Goal: Check status

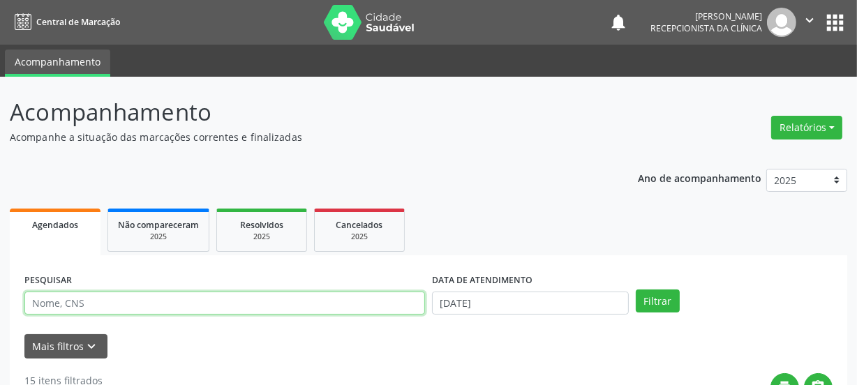
click at [156, 294] on input "text" at bounding box center [224, 304] width 400 height 24
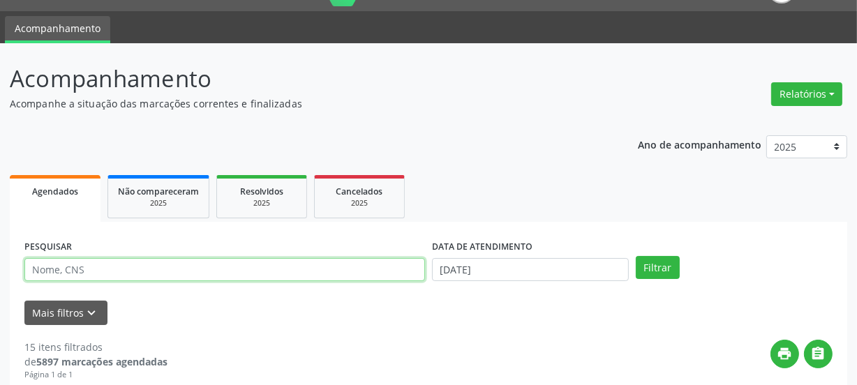
scroll to position [63, 0]
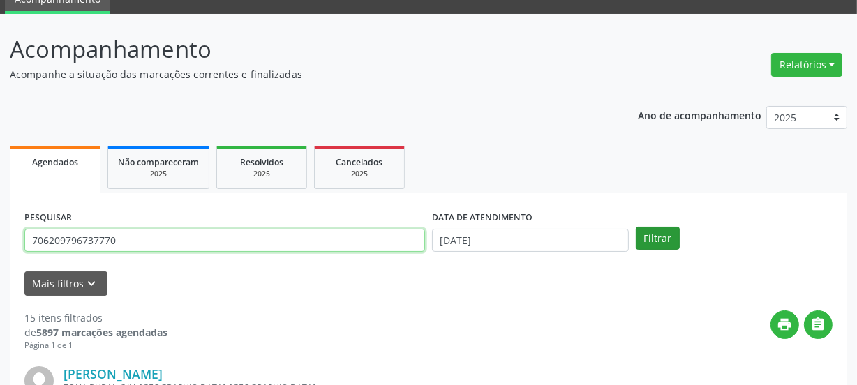
type input "706209796737770"
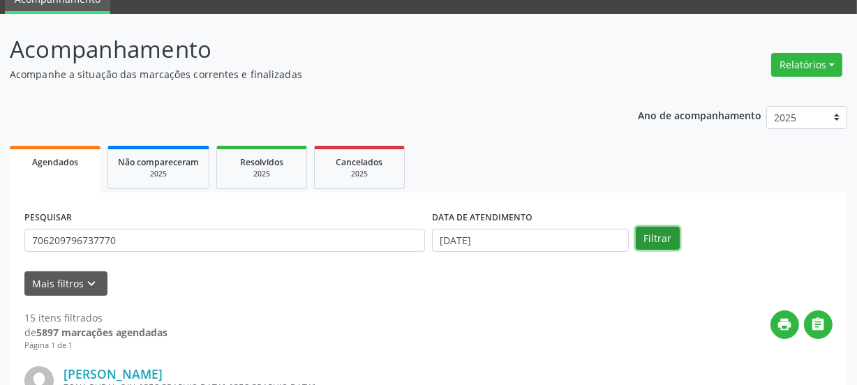
click at [660, 239] on button "Filtrar" at bounding box center [657, 239] width 44 height 24
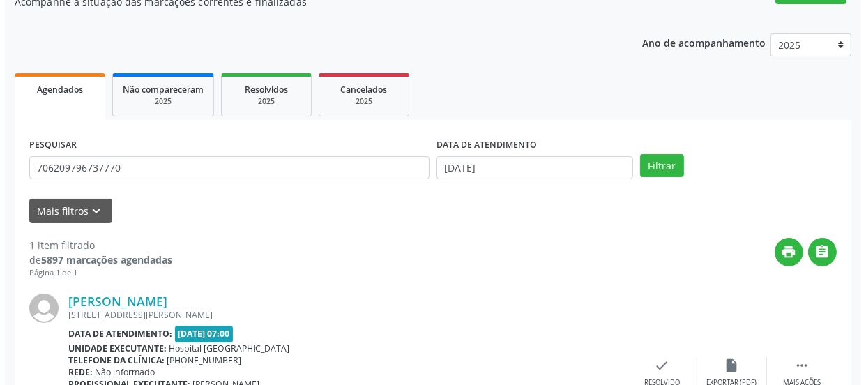
scroll to position [241, 0]
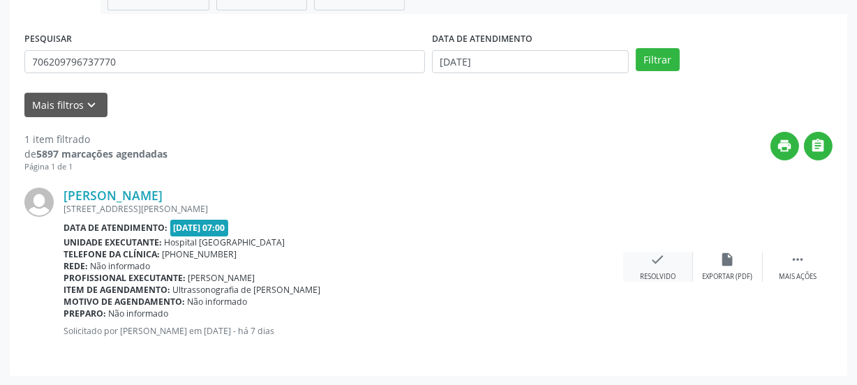
click at [644, 262] on div "check Resolvido" at bounding box center [658, 267] width 70 height 30
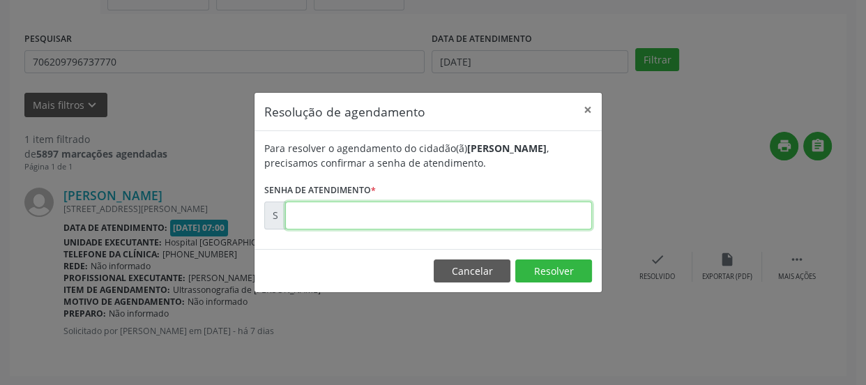
click at [439, 220] on input "text" at bounding box center [438, 216] width 307 height 28
type input "00172779"
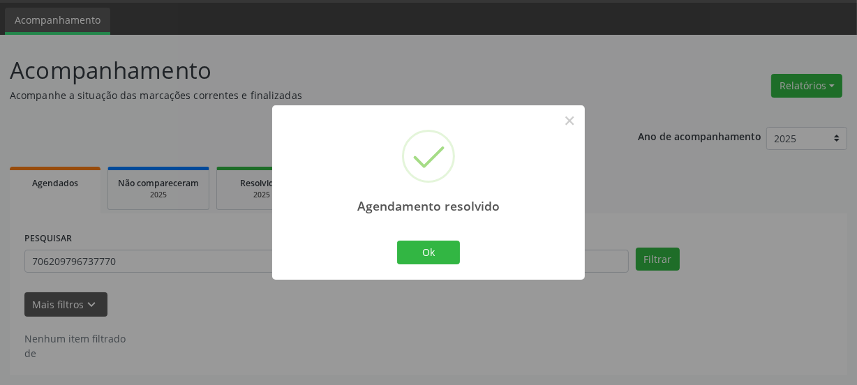
scroll to position [41, 0]
drag, startPoint x: 438, startPoint y: 255, endPoint x: 429, endPoint y: 245, distance: 13.8
click at [438, 254] on button "Ok" at bounding box center [428, 253] width 63 height 24
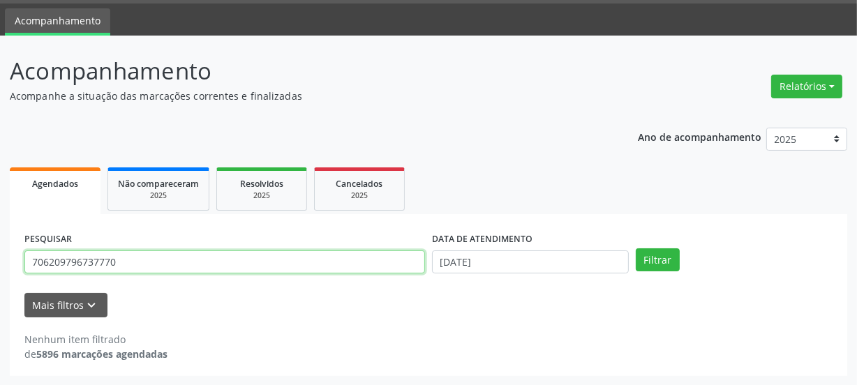
drag, startPoint x: 71, startPoint y: 257, endPoint x: 0, endPoint y: 265, distance: 71.6
click at [0, 265] on div "Acompanhamento Acompanhe a situação das marcações correntes e finalizadas Relat…" at bounding box center [428, 211] width 857 height 350
type input "700500520020456"
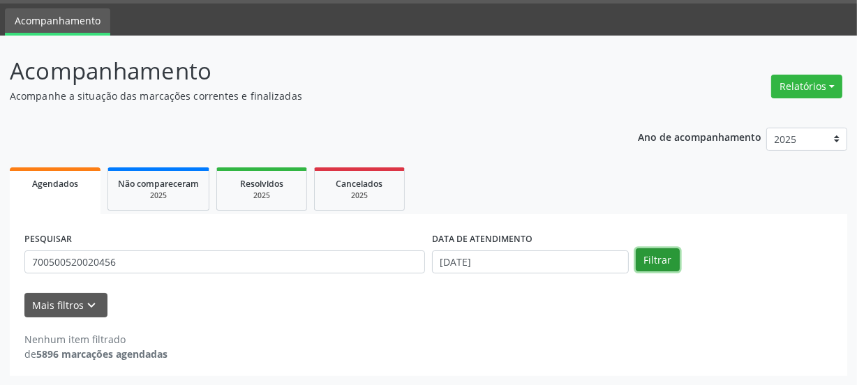
click at [638, 259] on button "Filtrar" at bounding box center [657, 260] width 44 height 24
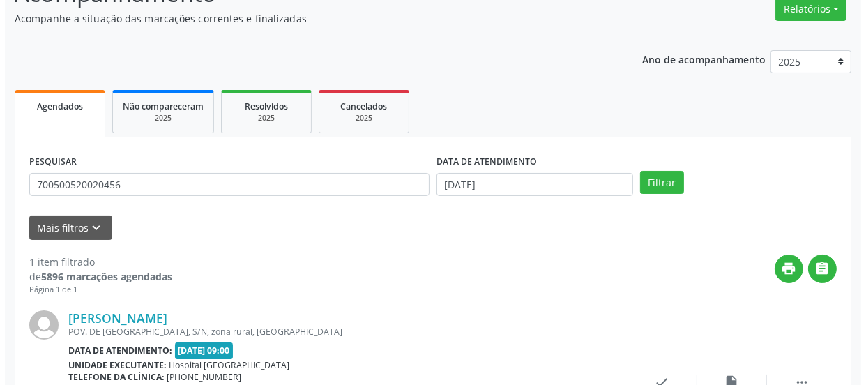
scroll to position [241, 0]
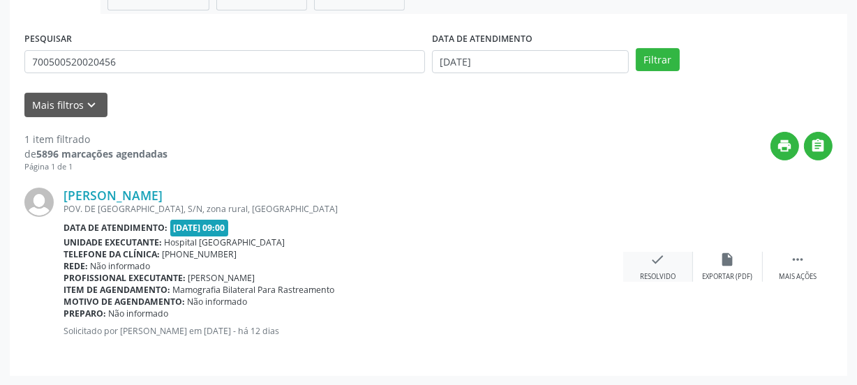
click at [639, 266] on div "check Resolvido" at bounding box center [658, 267] width 70 height 30
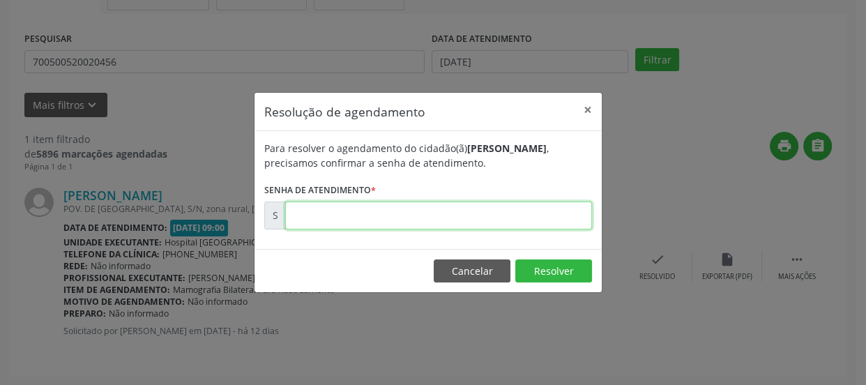
click at [442, 218] on input "text" at bounding box center [438, 216] width 307 height 28
type input "00172109"
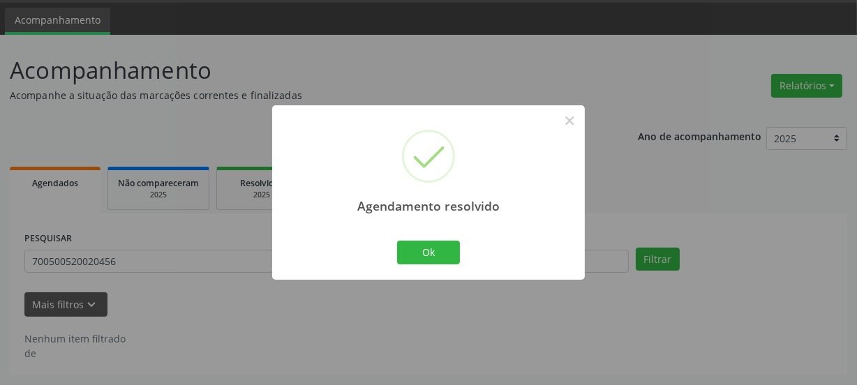
scroll to position [41, 0]
click at [444, 253] on button "Ok" at bounding box center [428, 253] width 63 height 24
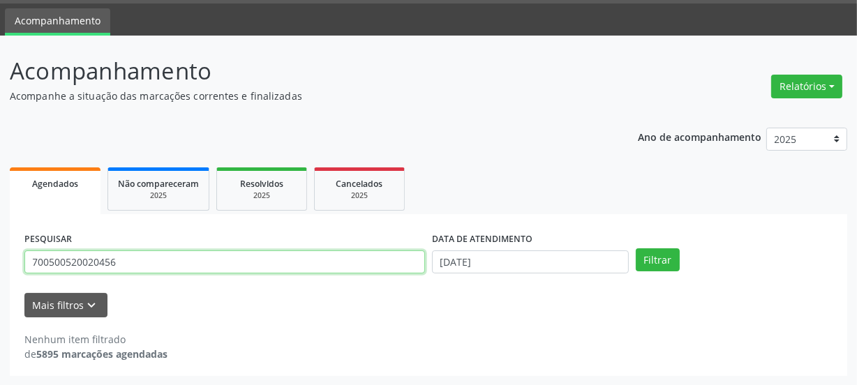
drag, startPoint x: 160, startPoint y: 271, endPoint x: 0, endPoint y: 279, distance: 160.0
click at [0, 281] on div "Acompanhamento Acompanhe a situação das marcações correntes e finalizadas Relat…" at bounding box center [428, 211] width 857 height 350
type input "700207914052720"
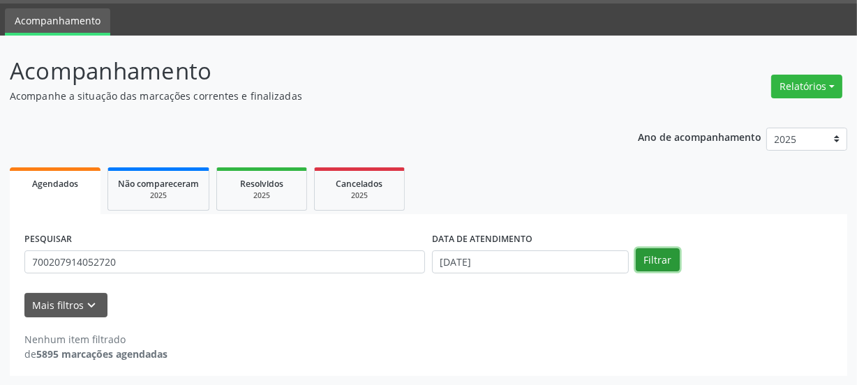
click at [656, 254] on button "Filtrar" at bounding box center [657, 260] width 44 height 24
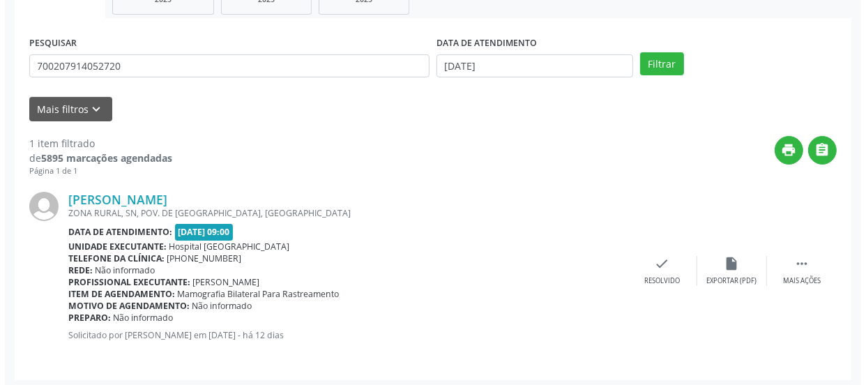
scroll to position [241, 0]
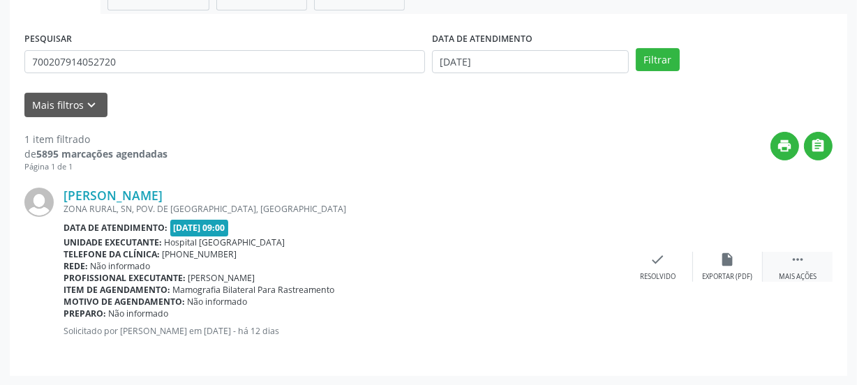
click at [802, 270] on div " Mais ações" at bounding box center [797, 267] width 70 height 30
click at [600, 274] on div "Imprimir" at bounding box center [587, 277] width 31 height 10
click at [446, 262] on icon "check" at bounding box center [448, 259] width 15 height 15
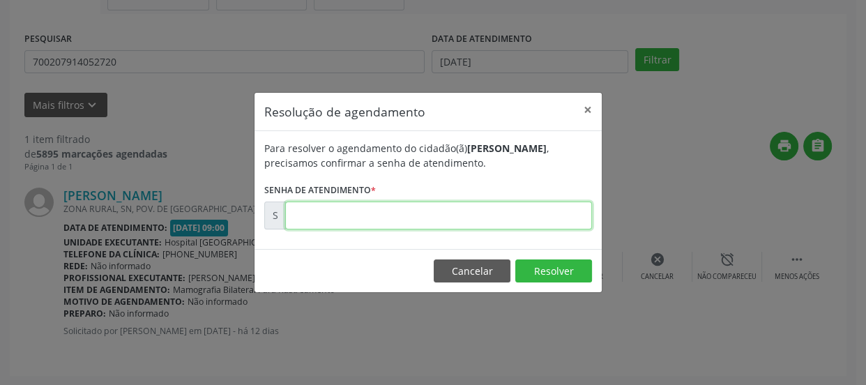
click at [386, 211] on input "text" at bounding box center [438, 216] width 307 height 28
type input "00172205"
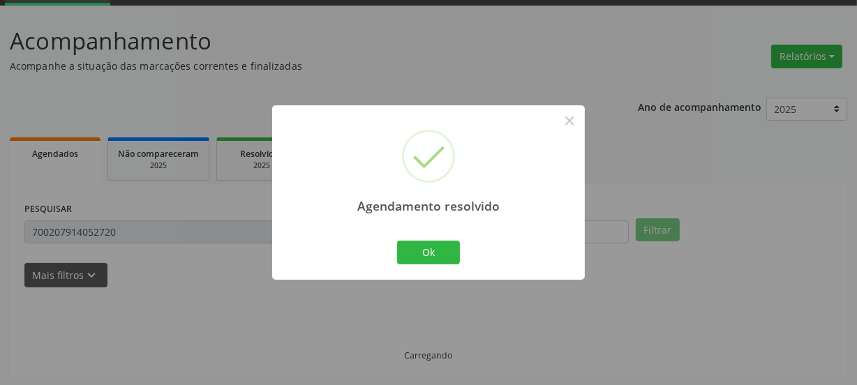
scroll to position [41, 0]
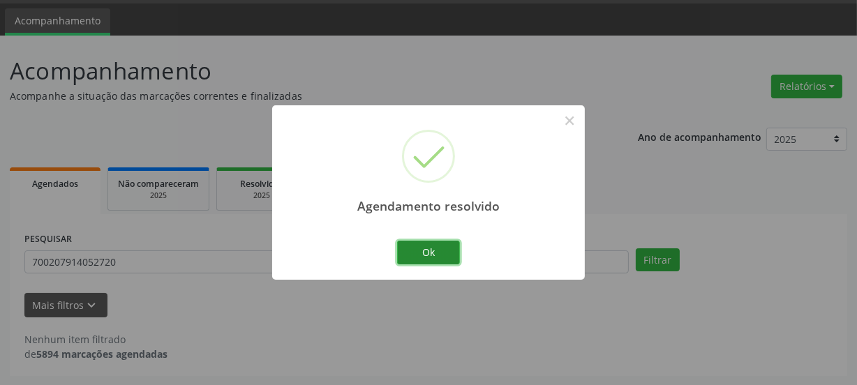
drag, startPoint x: 444, startPoint y: 258, endPoint x: 436, endPoint y: 254, distance: 9.4
click at [444, 257] on button "Ok" at bounding box center [428, 253] width 63 height 24
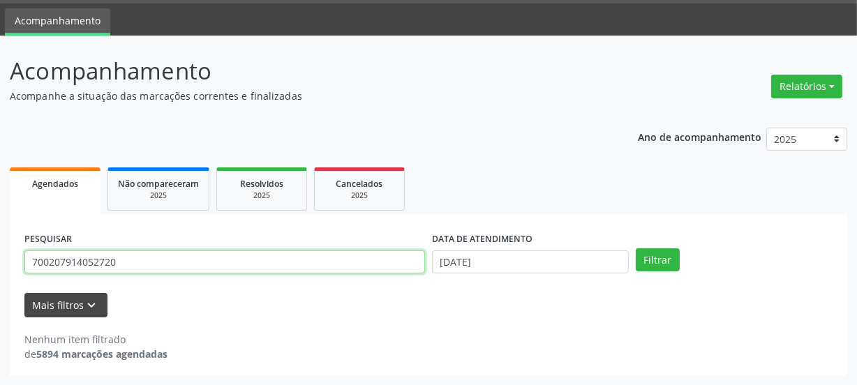
drag, startPoint x: 153, startPoint y: 270, endPoint x: 68, endPoint y: 299, distance: 89.1
click at [0, 296] on div "Acompanhamento Acompanhe a situação das marcações correntes e finalizadas Relat…" at bounding box center [428, 211] width 857 height 350
type input "704002819298661"
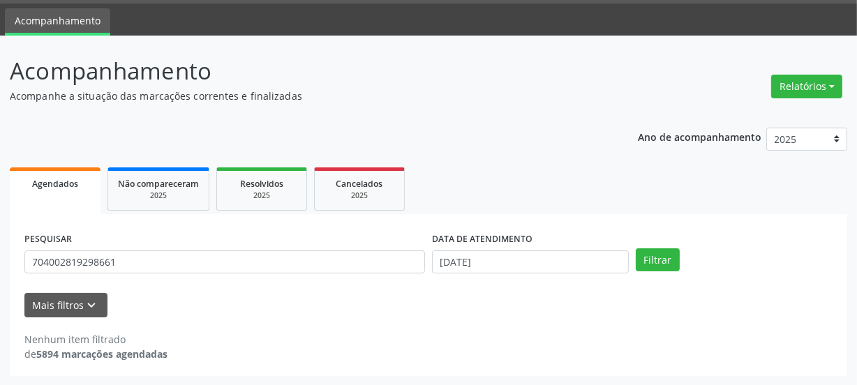
click at [634, 258] on div "Filtrar" at bounding box center [734, 260] width 204 height 24
click at [652, 260] on button "Filtrar" at bounding box center [657, 260] width 44 height 24
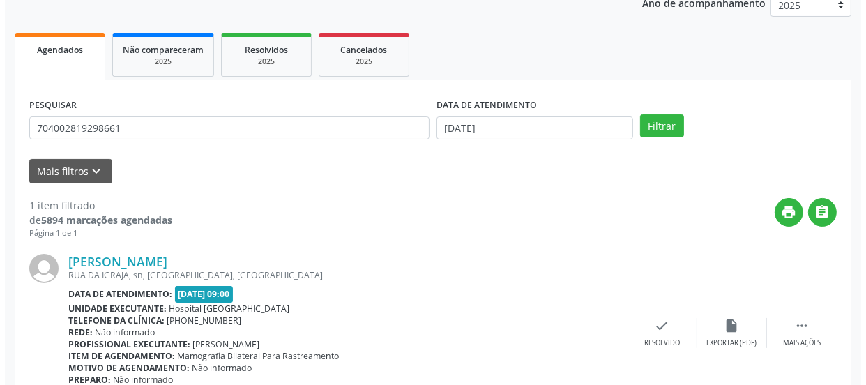
scroll to position [241, 0]
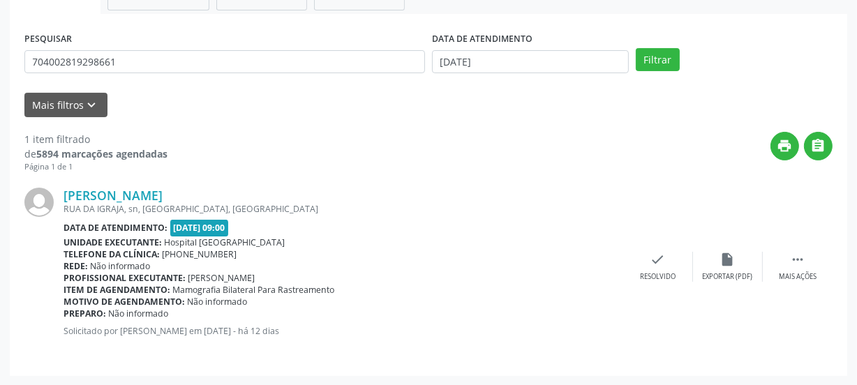
drag, startPoint x: 799, startPoint y: 264, endPoint x: 755, endPoint y: 248, distance: 45.9
click at [795, 262] on icon "" at bounding box center [797, 259] width 15 height 15
click at [587, 272] on div "Imprimir" at bounding box center [587, 277] width 31 height 10
drag, startPoint x: 438, startPoint y: 244, endPoint x: 449, endPoint y: 265, distance: 23.4
click at [437, 244] on div "[PERSON_NAME] [GEOGRAPHIC_DATA], sn, [GEOGRAPHIC_DATA], [GEOGRAPHIC_DATA] Data …" at bounding box center [428, 267] width 808 height 188
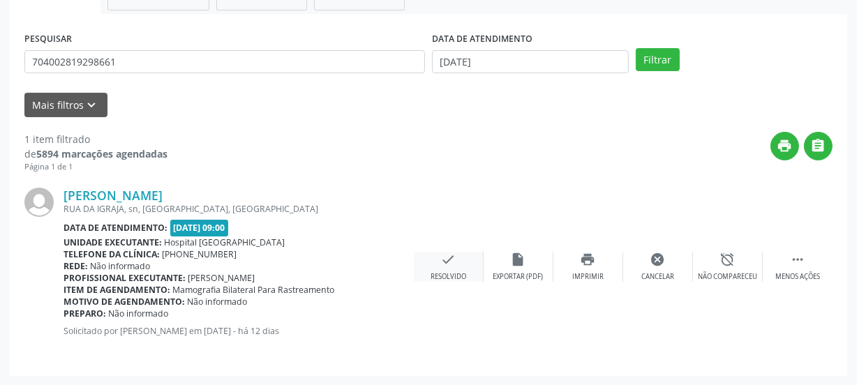
click at [449, 265] on icon "check" at bounding box center [448, 259] width 15 height 15
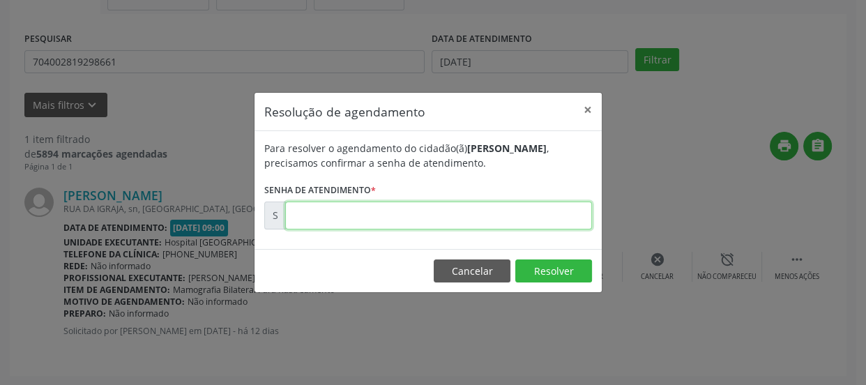
click at [388, 219] on input "text" at bounding box center [438, 216] width 307 height 28
type input "00172215"
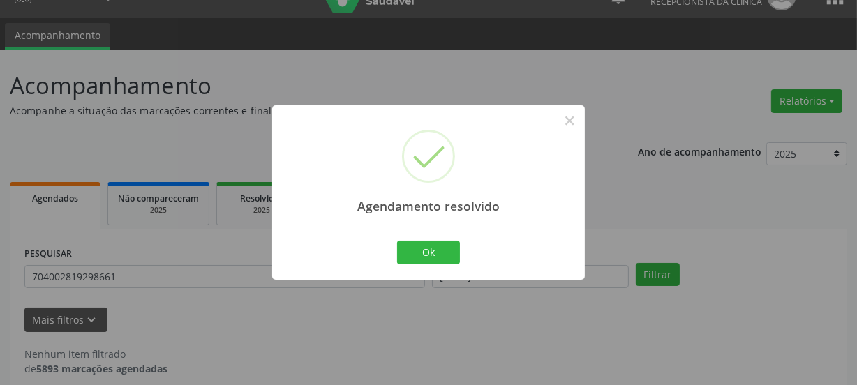
scroll to position [41, 0]
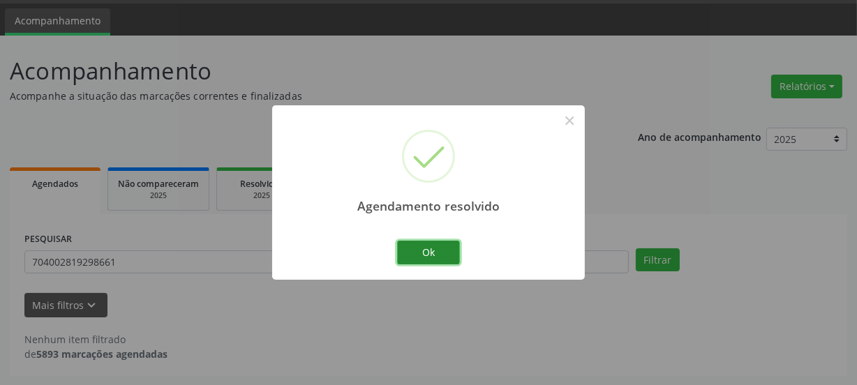
click at [410, 250] on button "Ok" at bounding box center [428, 253] width 63 height 24
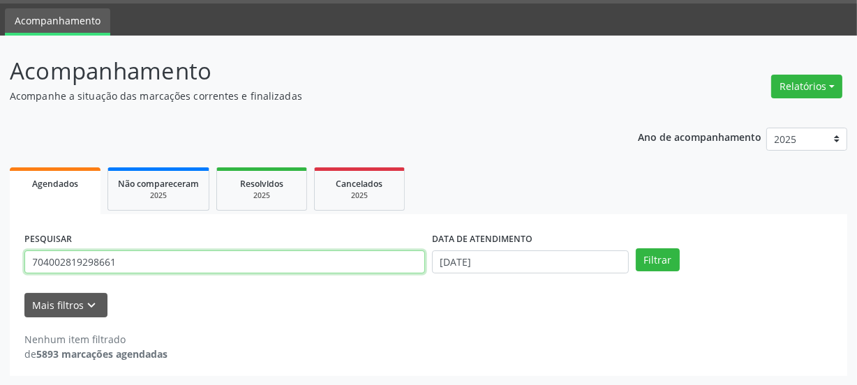
drag, startPoint x: 166, startPoint y: 261, endPoint x: 1, endPoint y: 317, distance: 173.8
click at [0, 317] on div "Acompanhamento Acompanhe a situação das marcações correntes e finalizadas Relat…" at bounding box center [428, 211] width 857 height 350
type input "706300740221672"
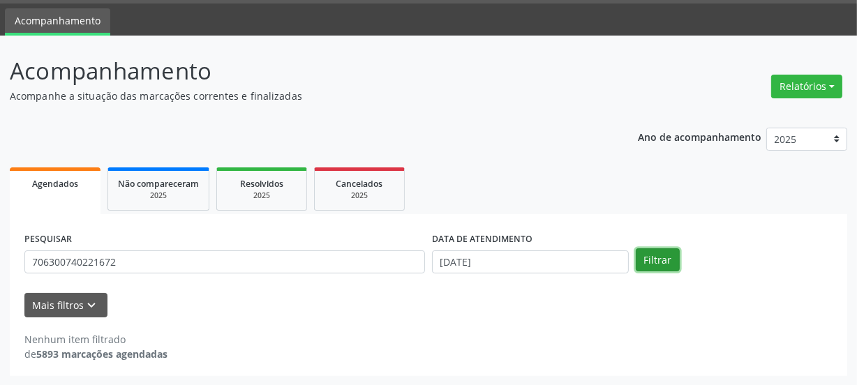
click at [654, 267] on button "Filtrar" at bounding box center [657, 260] width 44 height 24
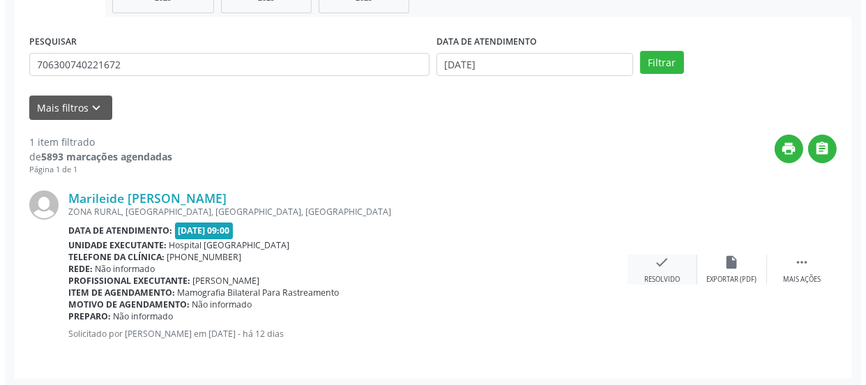
scroll to position [241, 0]
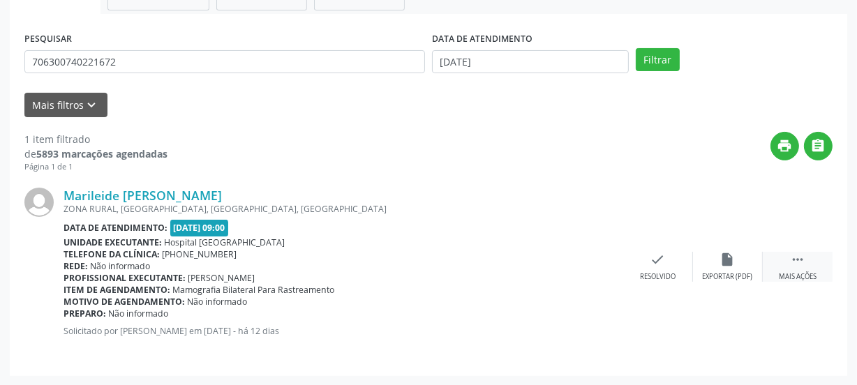
click at [803, 269] on div " Mais ações" at bounding box center [797, 267] width 70 height 30
click at [591, 270] on div "print Imprimir" at bounding box center [588, 267] width 70 height 30
click at [419, 254] on div "check Resolvido" at bounding box center [449, 267] width 70 height 30
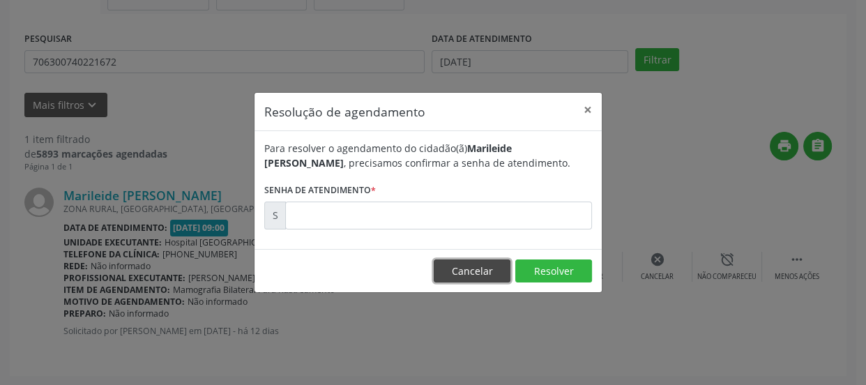
click at [459, 262] on button "Cancelar" at bounding box center [472, 271] width 77 height 24
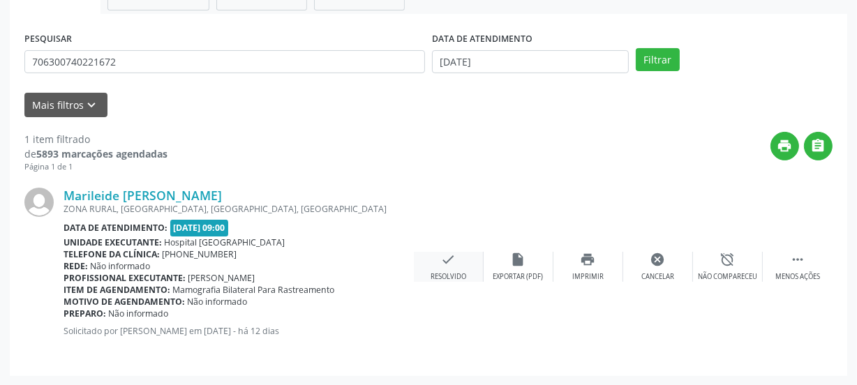
click at [446, 269] on div "check Resolvido" at bounding box center [449, 267] width 70 height 30
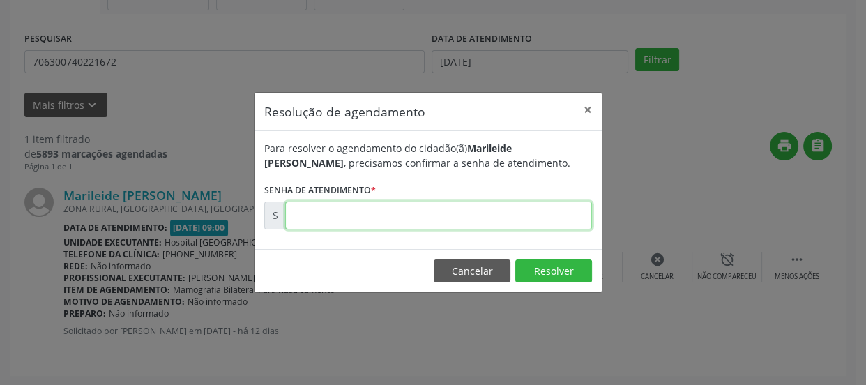
drag, startPoint x: 446, startPoint y: 269, endPoint x: 377, endPoint y: 202, distance: 96.7
click at [377, 202] on input "text" at bounding box center [438, 216] width 307 height 28
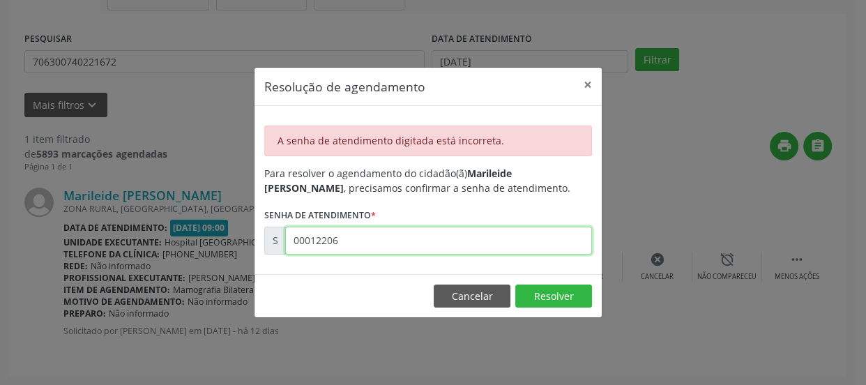
drag, startPoint x: 292, startPoint y: 234, endPoint x: 202, endPoint y: 237, distance: 90.0
click at [214, 237] on div "Resolução de agendamento × A senha de atendimento digitada está incorreta. Para…" at bounding box center [433, 192] width 866 height 385
type input "00172206"
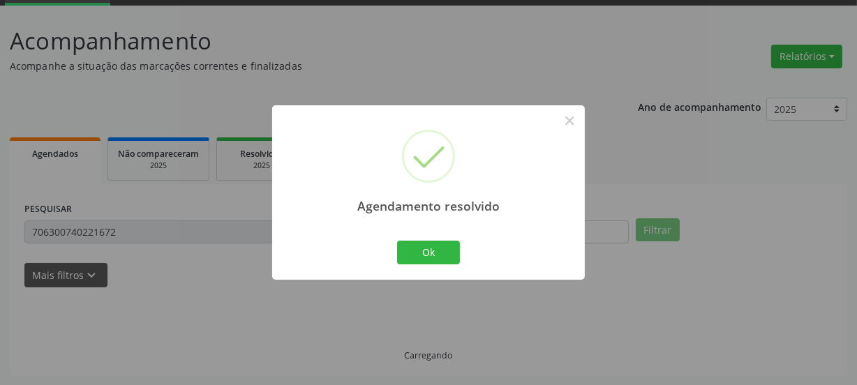
scroll to position [41, 0]
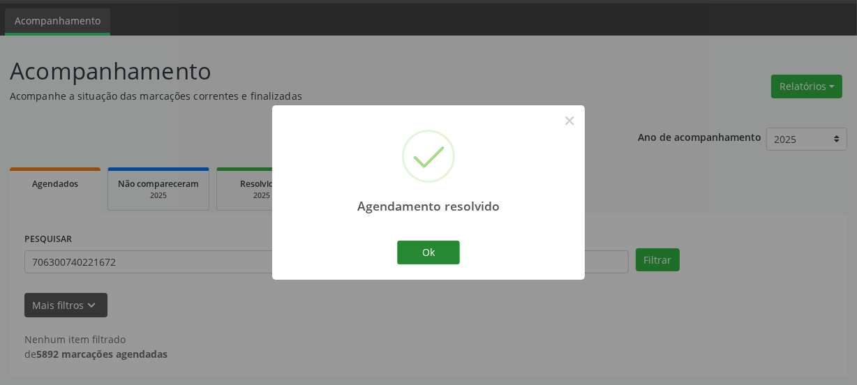
click at [411, 236] on div "Agendamento resolvido × Ok Cancel" at bounding box center [428, 192] width 313 height 174
click at [415, 244] on button "Ok" at bounding box center [428, 253] width 63 height 24
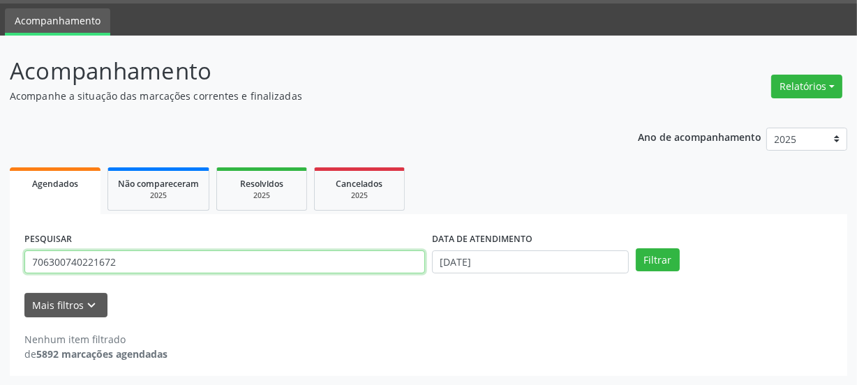
drag, startPoint x: 96, startPoint y: 269, endPoint x: 0, endPoint y: 266, distance: 96.3
click at [0, 266] on div "Acompanhamento Acompanhe a situação das marcações correntes e finalizadas Relat…" at bounding box center [428, 211] width 857 height 350
type input "700500577311352"
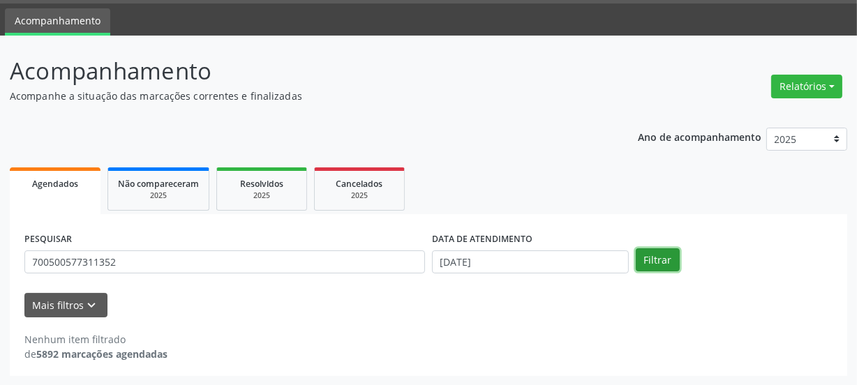
click at [646, 267] on button "Filtrar" at bounding box center [657, 260] width 44 height 24
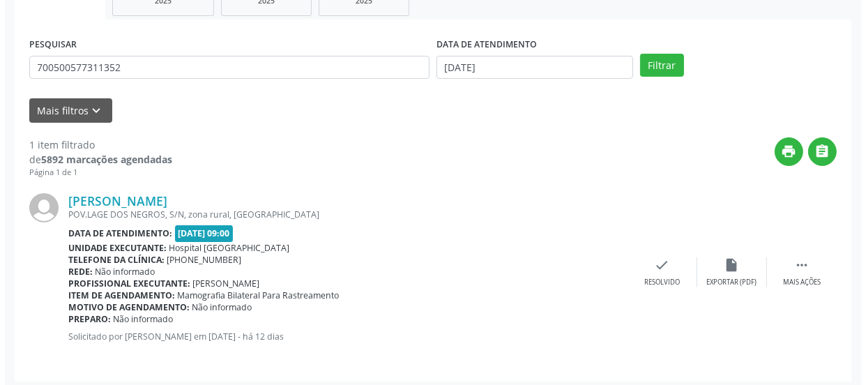
scroll to position [241, 0]
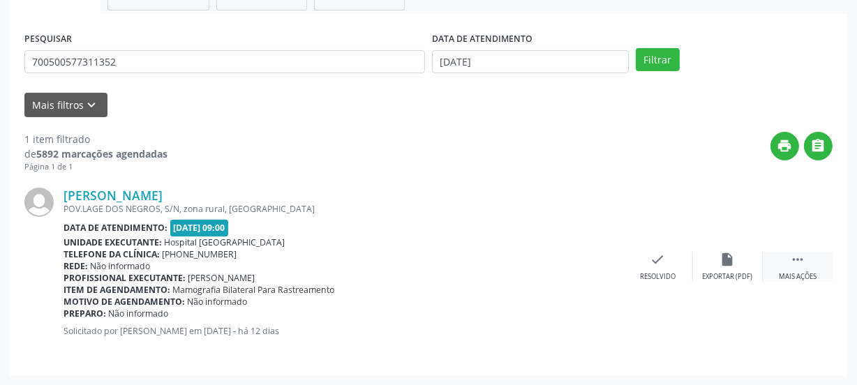
click at [801, 266] on icon "" at bounding box center [797, 259] width 15 height 15
click at [586, 258] on icon "print" at bounding box center [587, 259] width 15 height 15
click at [469, 262] on div "check Resolvido" at bounding box center [449, 267] width 70 height 30
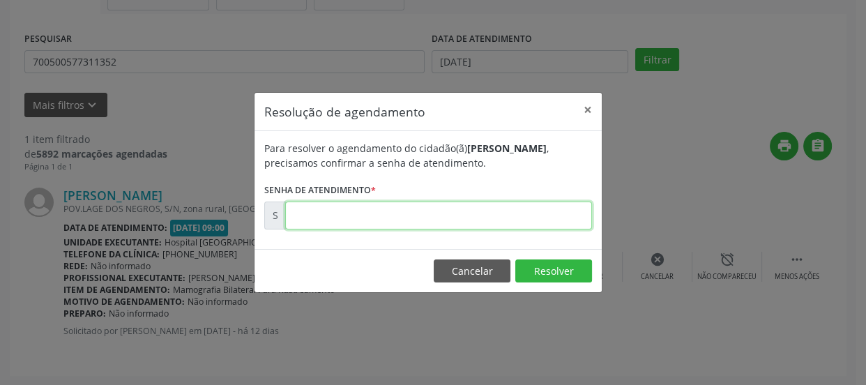
drag, startPoint x: 387, startPoint y: 219, endPoint x: 400, endPoint y: 217, distance: 12.7
click at [387, 218] on input "text" at bounding box center [438, 216] width 307 height 28
type input "00172219"
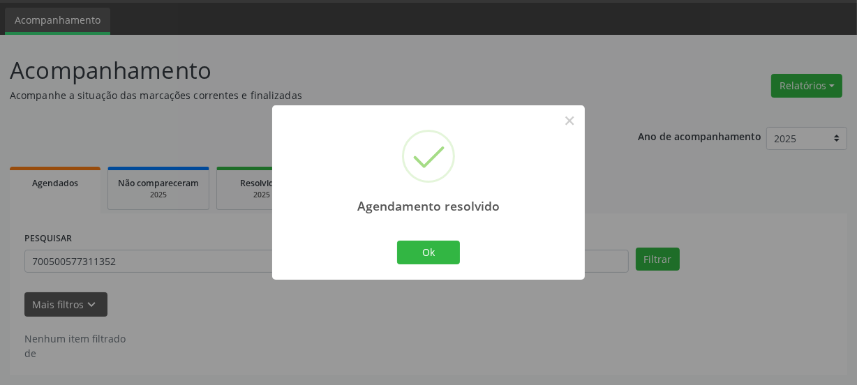
scroll to position [41, 0]
click at [419, 261] on button "Ok" at bounding box center [428, 253] width 63 height 24
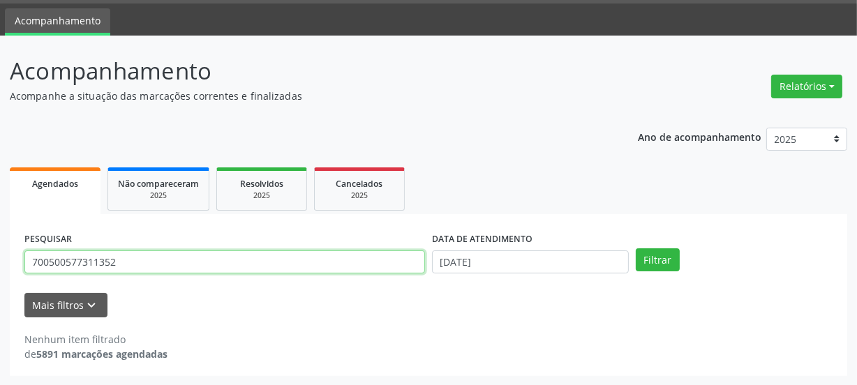
drag, startPoint x: 112, startPoint y: 260, endPoint x: 139, endPoint y: 280, distance: 33.3
click at [89, 276] on div "PESQUISAR 700500577311352" at bounding box center [224, 256] width 407 height 54
type input "7"
type input "704308588371493"
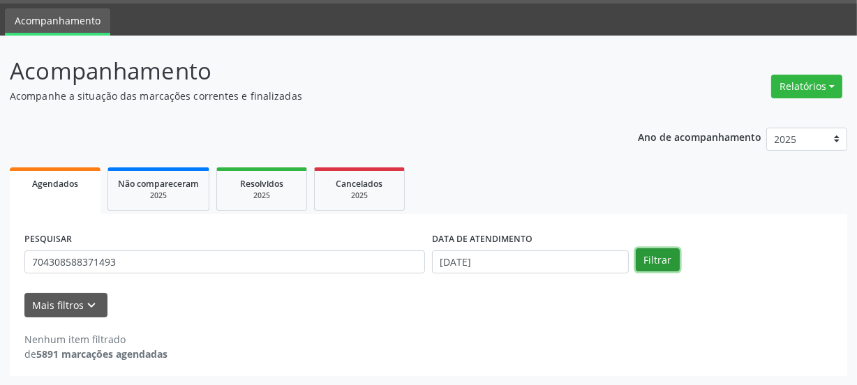
click at [656, 264] on button "Filtrar" at bounding box center [657, 260] width 44 height 24
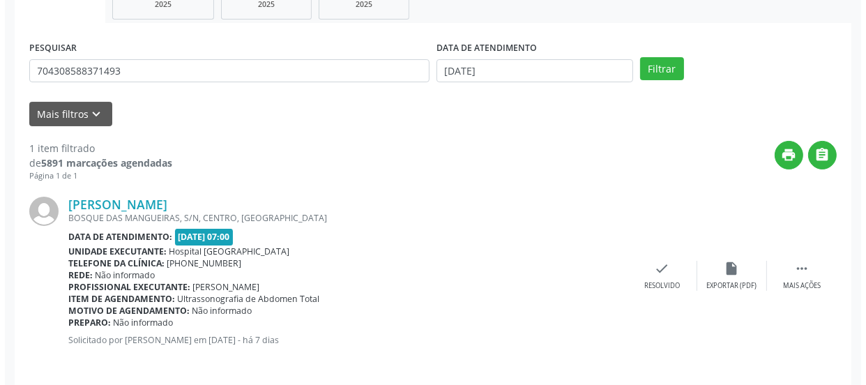
scroll to position [241, 0]
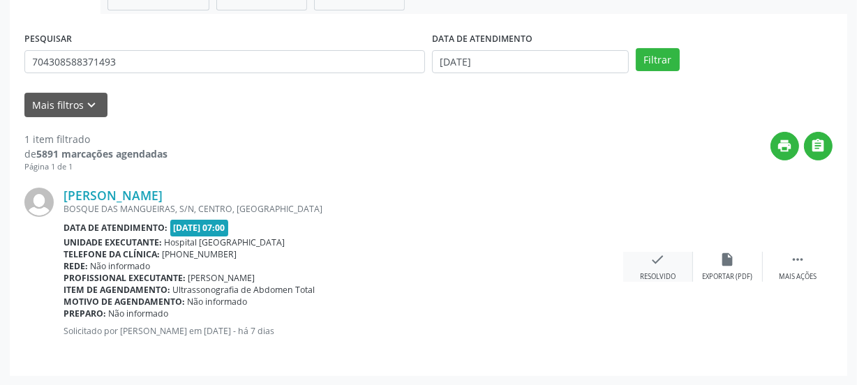
click at [641, 264] on div "check Resolvido" at bounding box center [658, 267] width 70 height 30
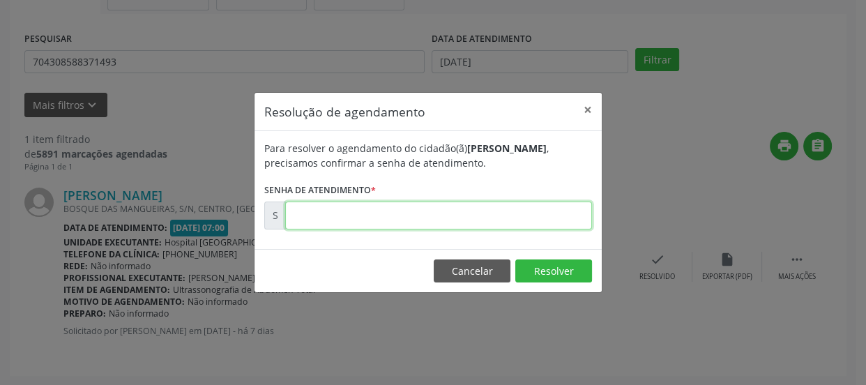
click at [414, 218] on input "text" at bounding box center [438, 216] width 307 height 28
type input "00172768"
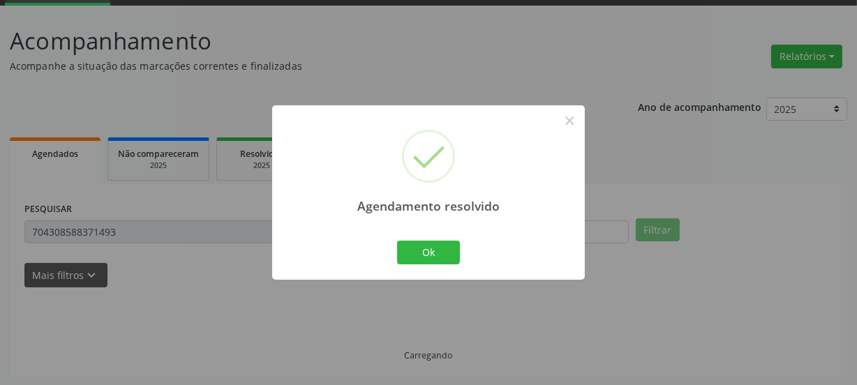
scroll to position [41, 0]
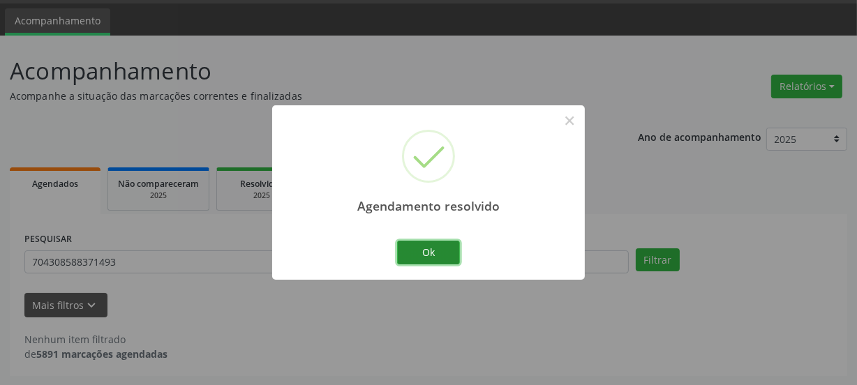
click at [417, 244] on button "Ok" at bounding box center [428, 253] width 63 height 24
